Goal: Transaction & Acquisition: Purchase product/service

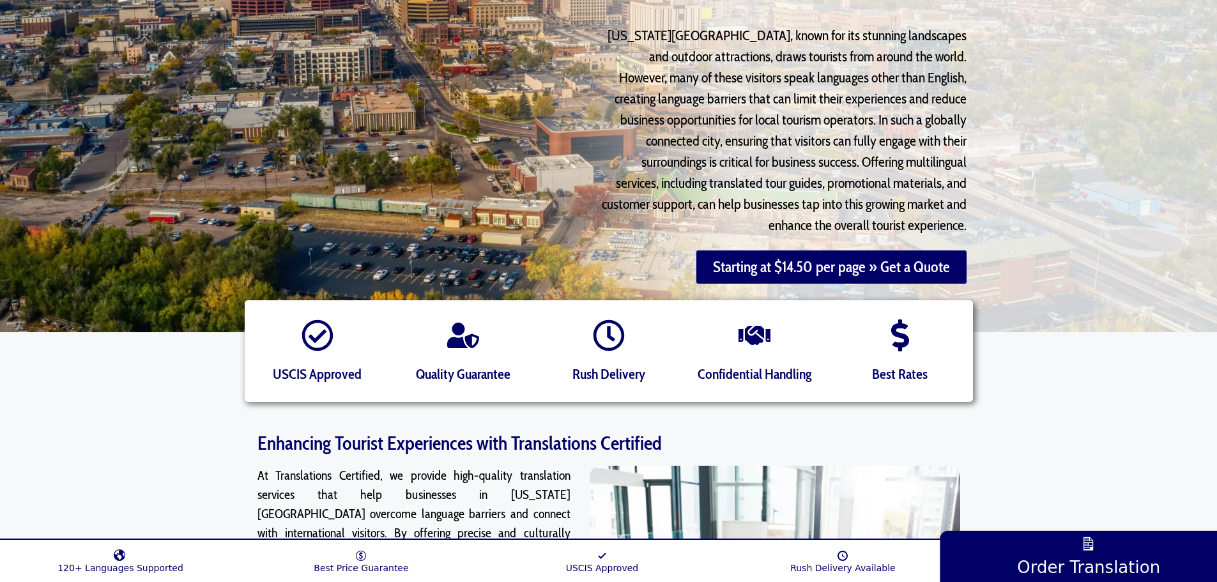
scroll to position [320, 0]
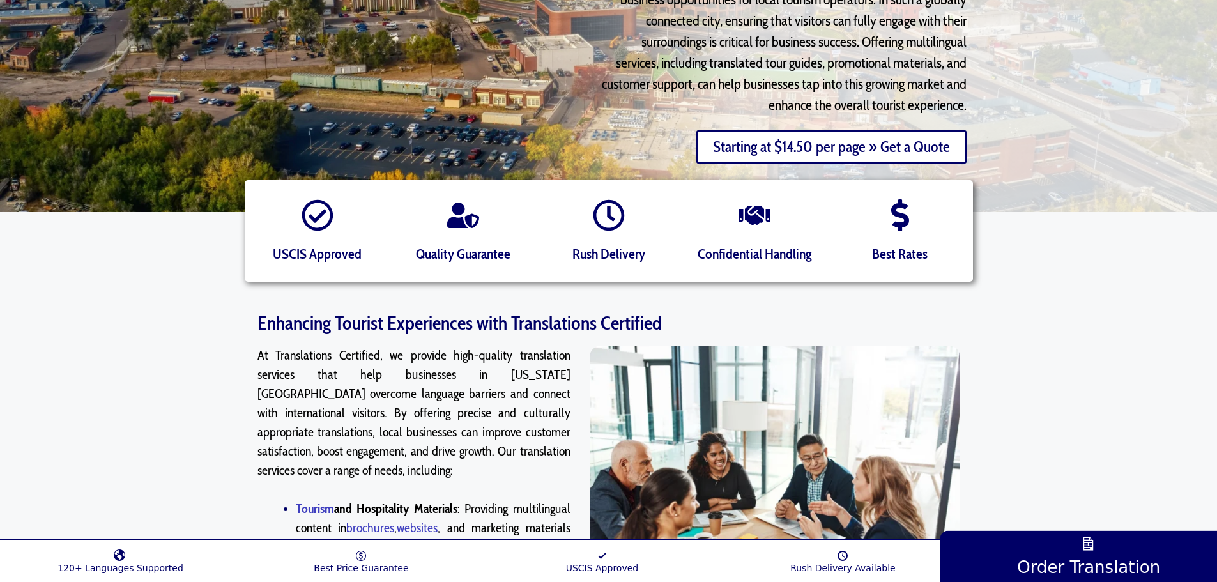
click at [778, 130] on link "Starting at $14.50 per page » Get a Quote" at bounding box center [832, 146] width 270 height 33
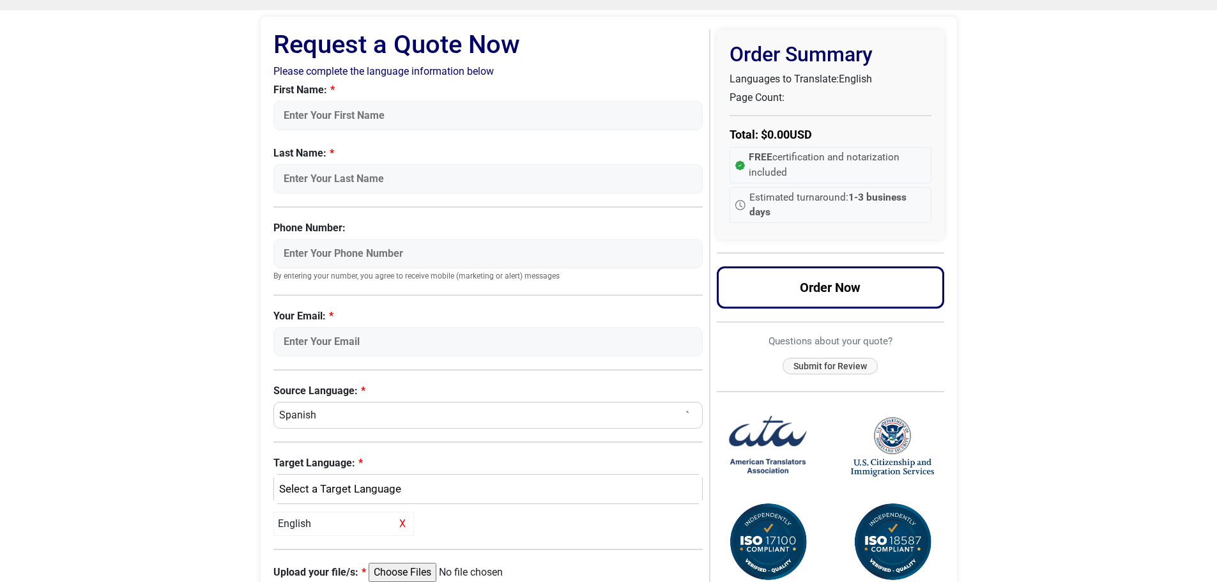
scroll to position [192, 0]
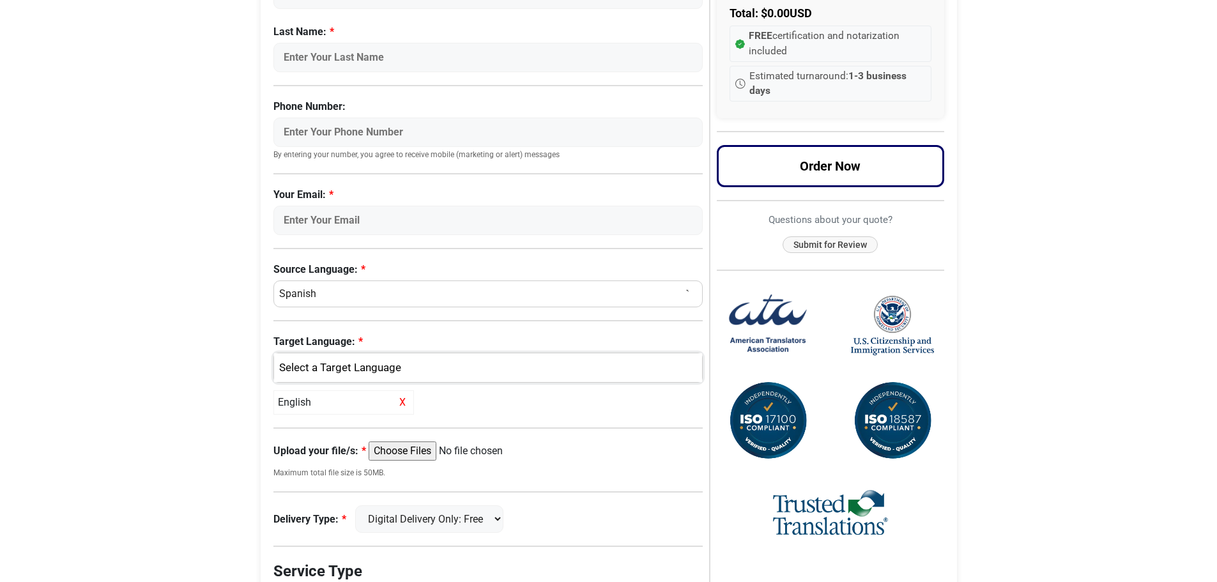
click at [408, 371] on div "English" at bounding box center [486, 368] width 410 height 17
click at [314, 428] on span "English" at bounding box center [305, 429] width 33 height 15
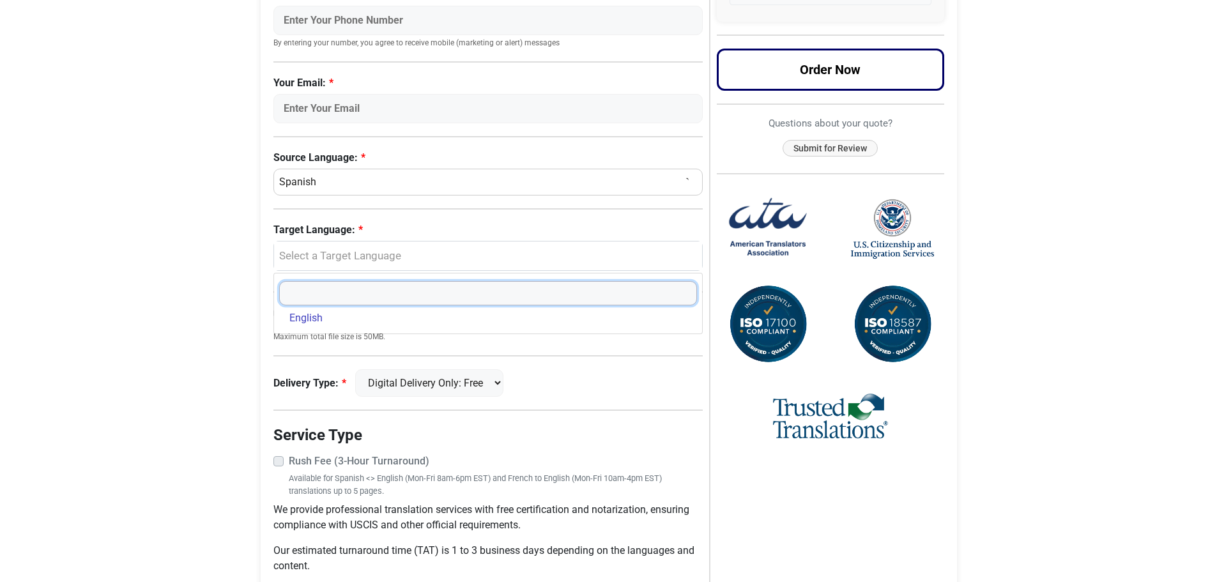
scroll to position [368, 0]
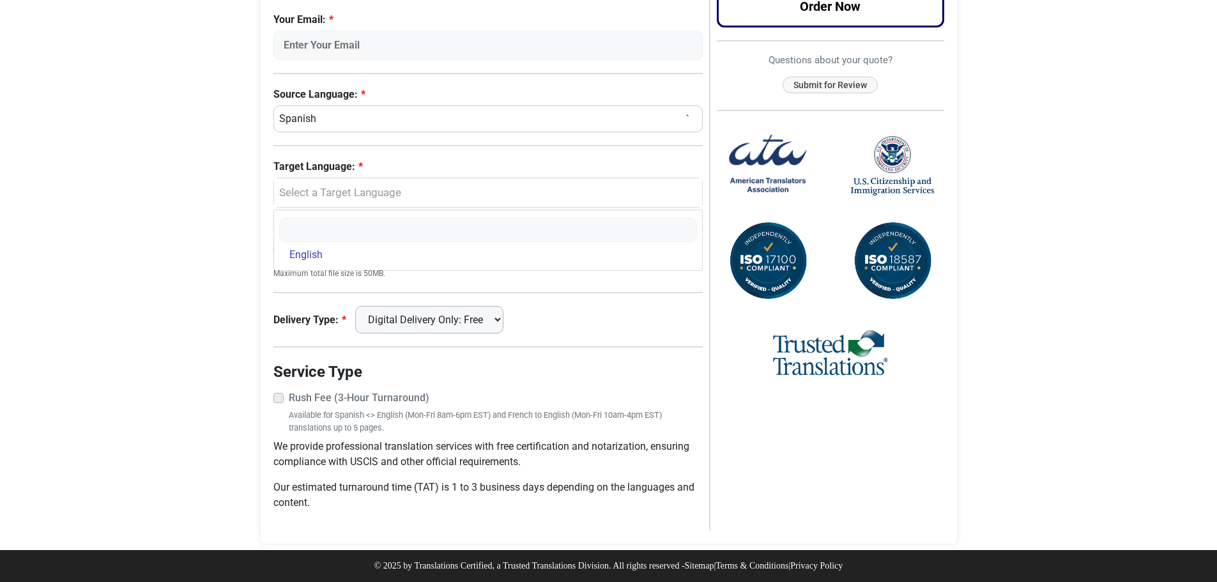
click at [477, 321] on select "Digital Delivery Only: Free FedEx 2 Day: $15" at bounding box center [429, 319] width 148 height 27
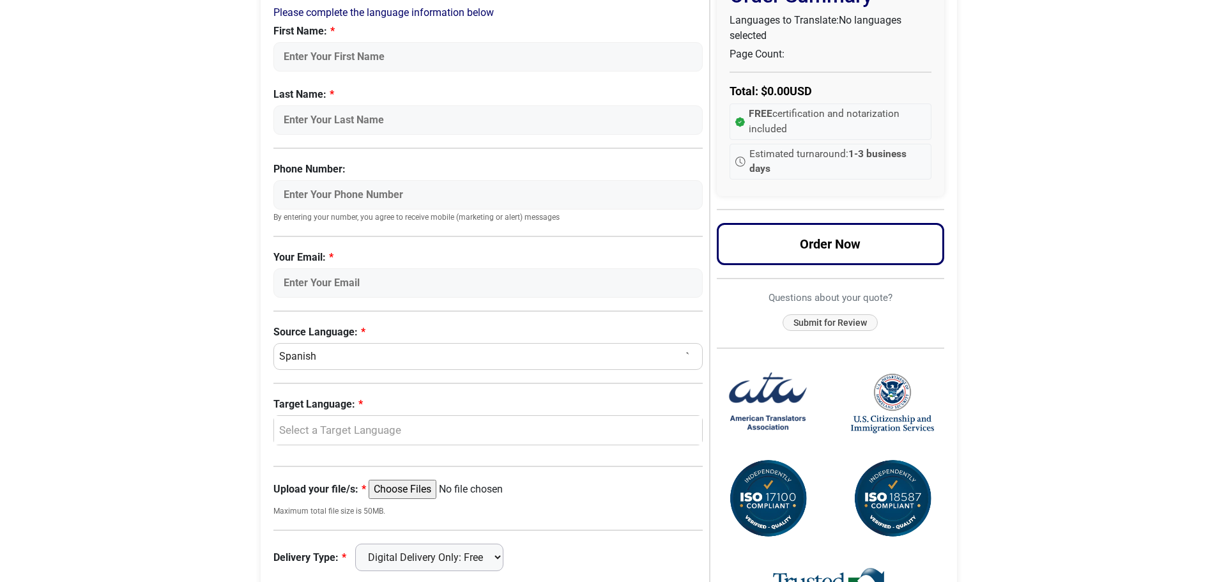
scroll to position [176, 0]
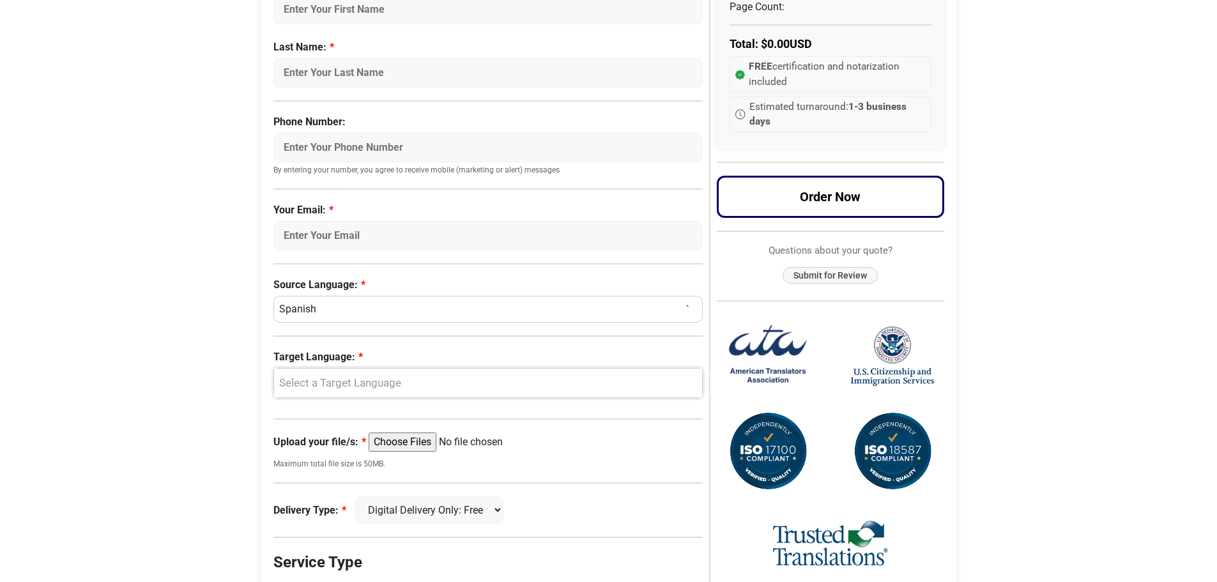
click at [400, 390] on div "Select a Target Language" at bounding box center [486, 383] width 410 height 17
click at [300, 446] on span "English" at bounding box center [305, 445] width 33 height 15
select select "English"
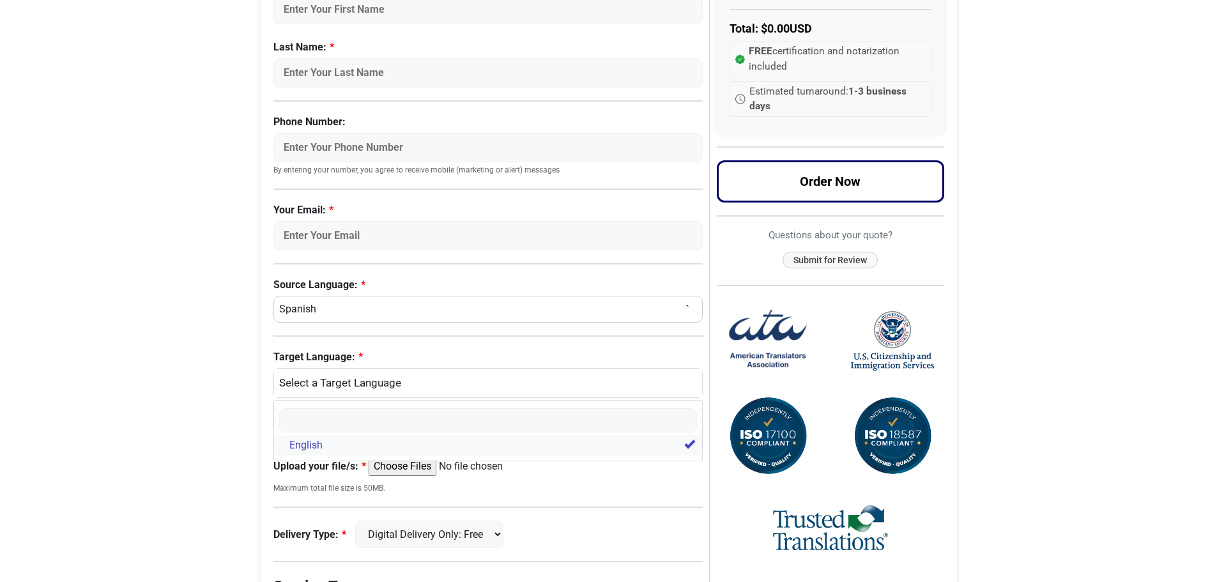
click at [330, 442] on link "English" at bounding box center [488, 445] width 429 height 20
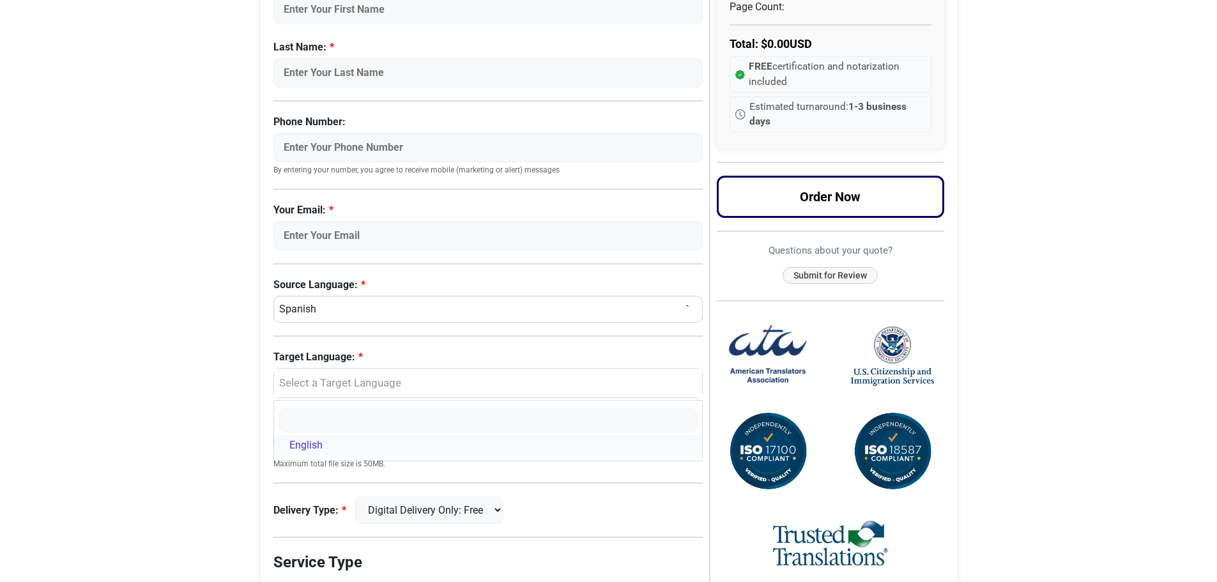
click at [330, 441] on link "English" at bounding box center [488, 445] width 429 height 20
select select "English"
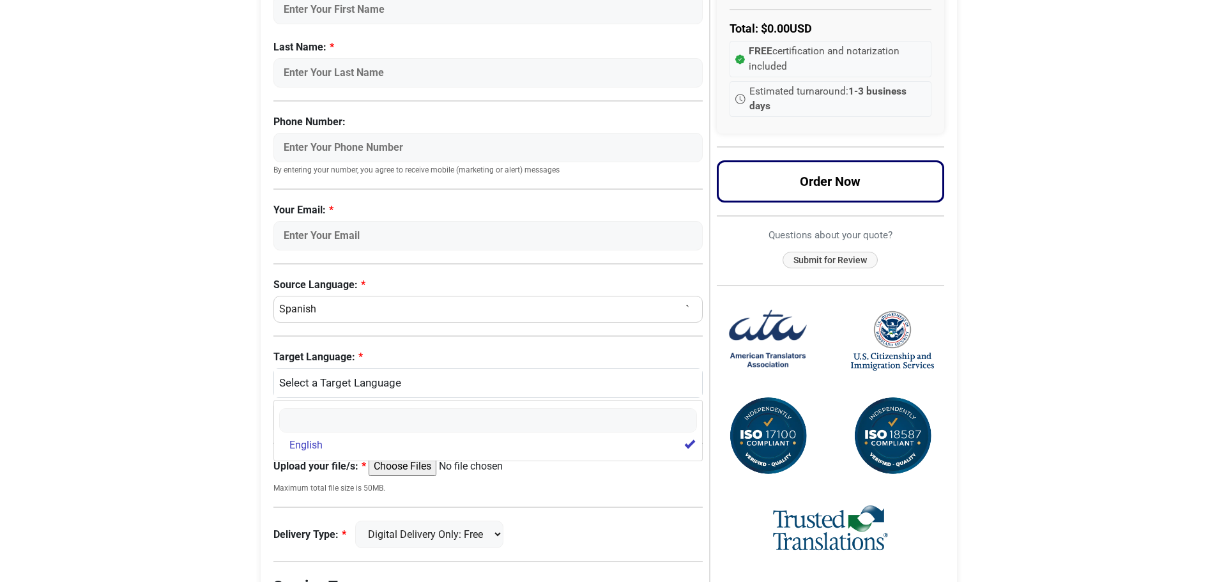
click at [134, 383] on body "Skip to content Menu Menu Certified Translations Translation Services Documents…" at bounding box center [608, 310] width 1217 height 973
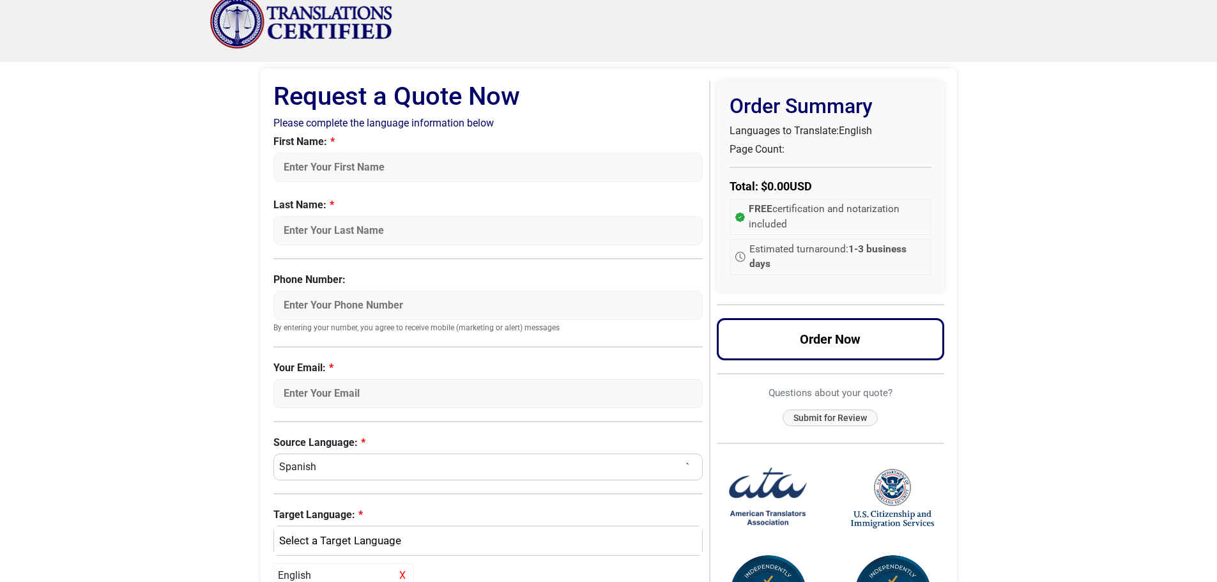
scroll to position [9, 0]
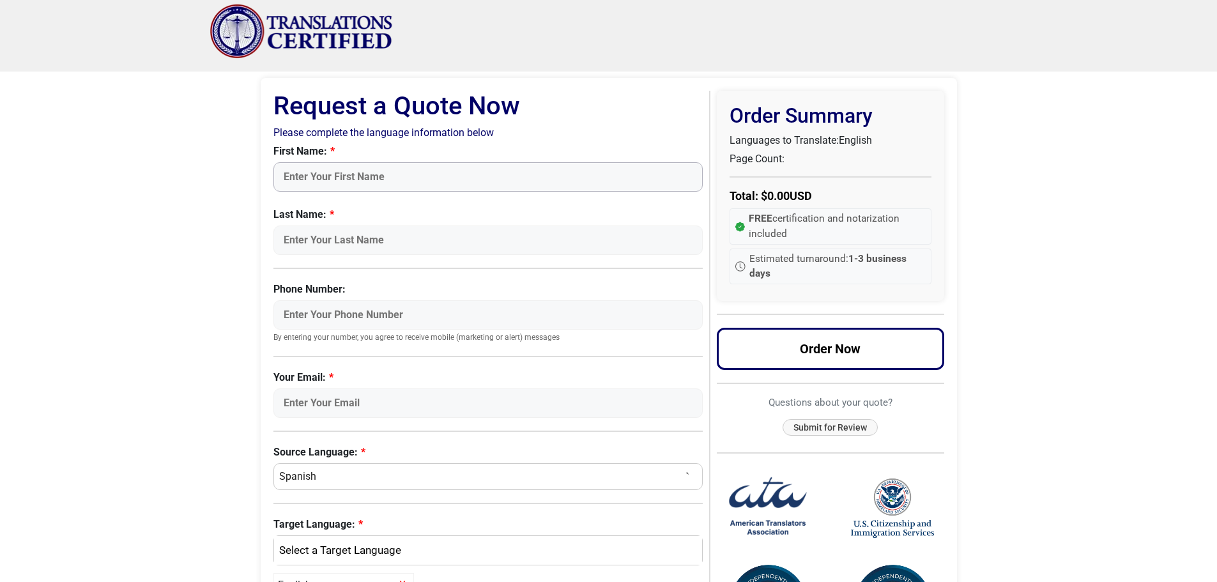
click at [411, 171] on input "First Name:" at bounding box center [489, 176] width 430 height 29
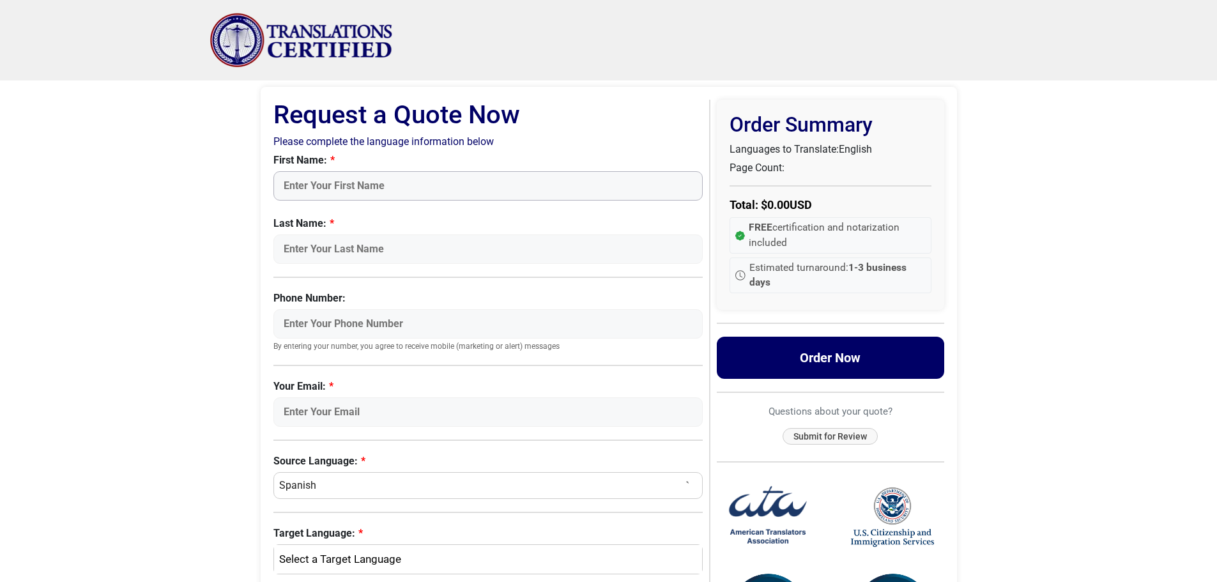
scroll to position [128, 0]
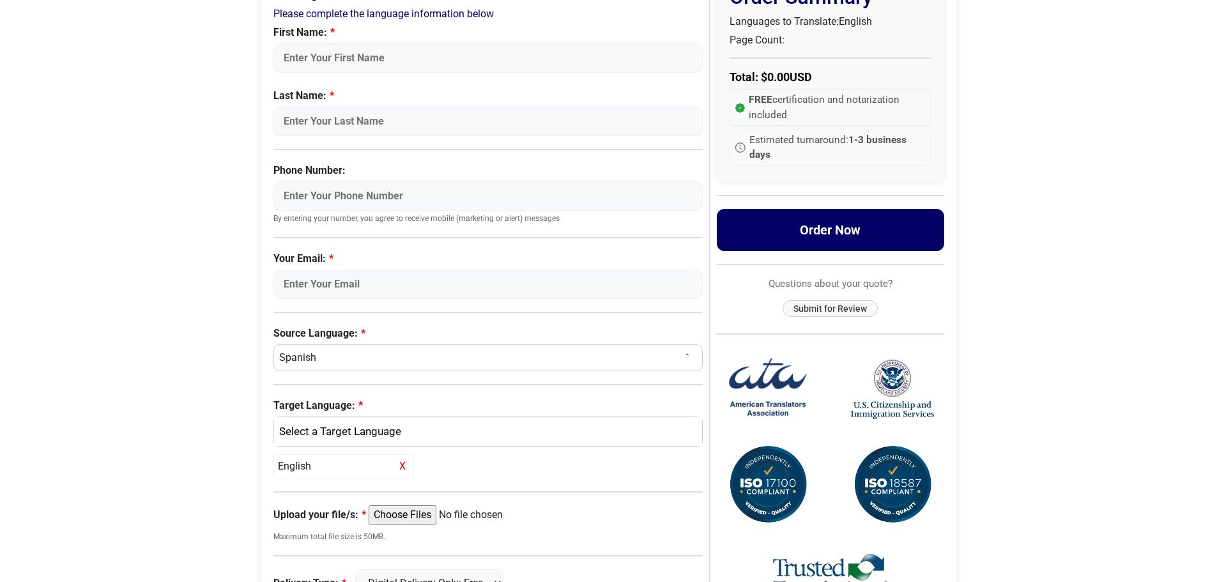
click at [827, 231] on button "Order Now" at bounding box center [831, 230] width 228 height 42
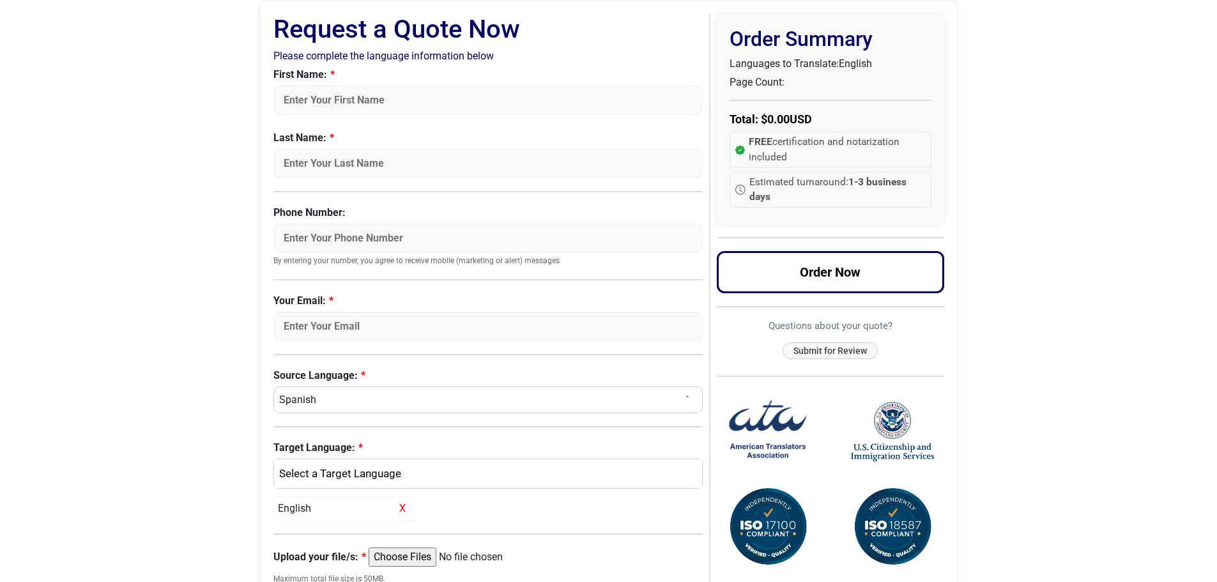
scroll to position [64, 0]
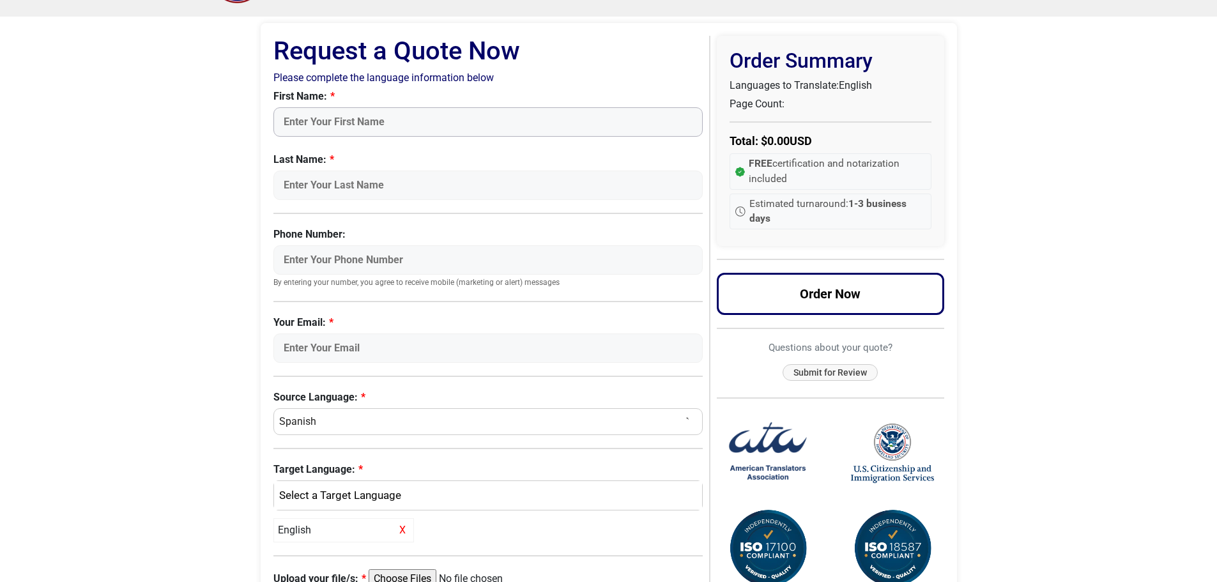
click at [341, 126] on input "First Name:" at bounding box center [489, 121] width 430 height 29
type input "Name"
type input "Last"
click at [380, 352] on input "Your Email:" at bounding box center [489, 348] width 430 height 29
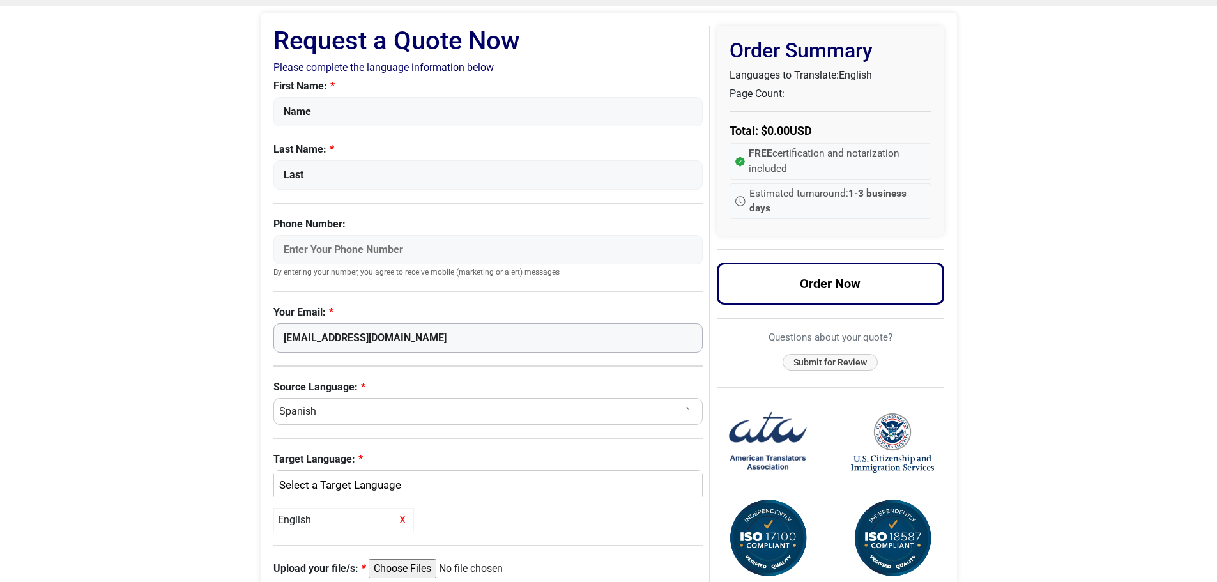
scroll to position [73, 0]
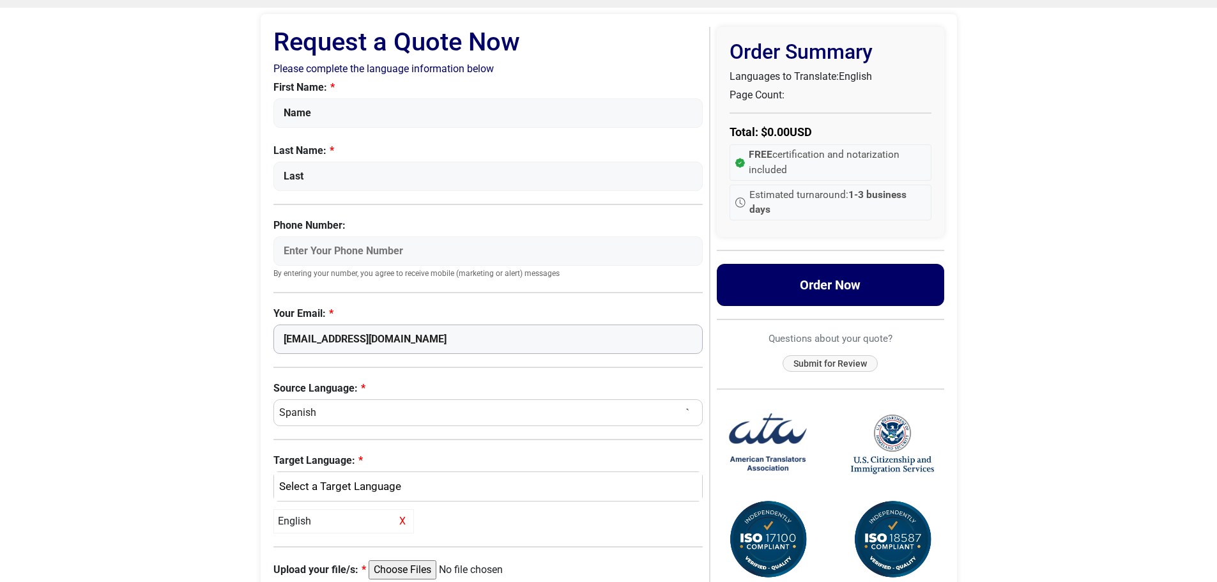
type input "[EMAIL_ADDRESS][DOMAIN_NAME]"
click at [797, 271] on button "Order Now" at bounding box center [831, 285] width 228 height 42
